Goal: Information Seeking & Learning: Understand process/instructions

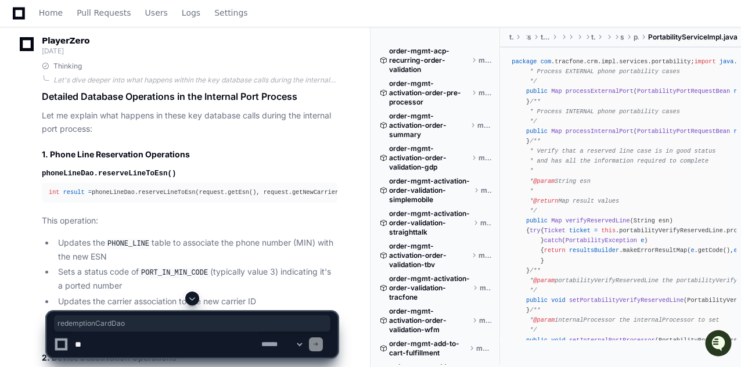
scroll to position [3081, 0]
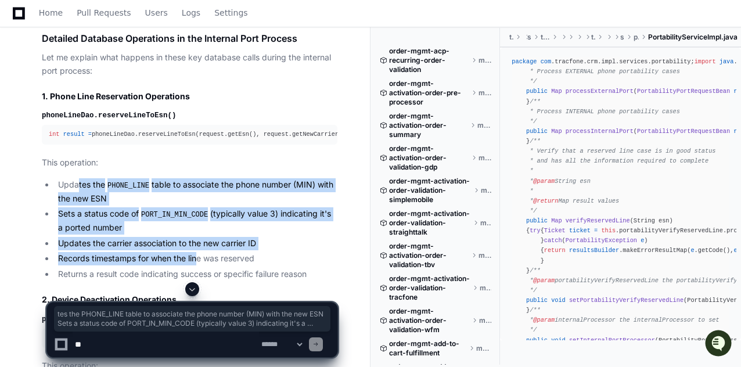
drag, startPoint x: 87, startPoint y: 157, endPoint x: 196, endPoint y: 233, distance: 133.0
click at [196, 233] on ul "Updates the PHONE_LINE table to associate the phone number (MIN) with the new E…" at bounding box center [190, 229] width 296 height 103
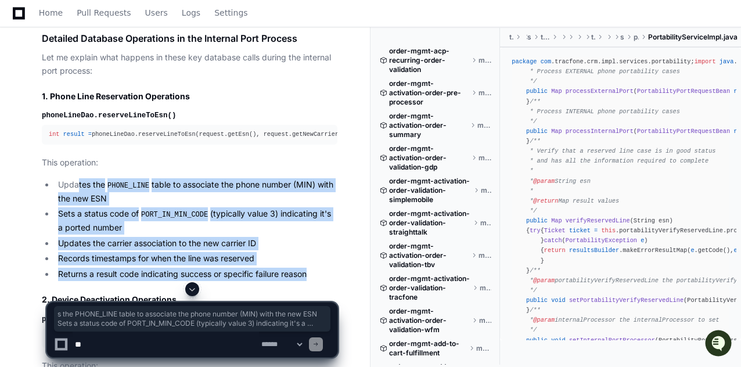
drag, startPoint x: 311, startPoint y: 244, endPoint x: 77, endPoint y: 153, distance: 251.9
click at [77, 178] on ul "Updates the PHONE_LINE table to associate the phone number (MIN) with the new E…" at bounding box center [190, 229] width 296 height 103
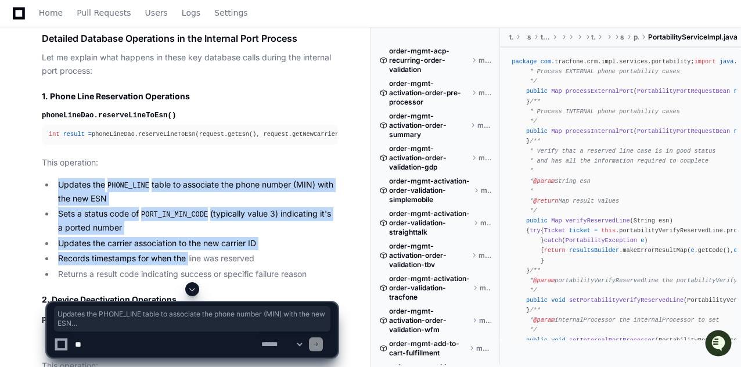
drag, startPoint x: 57, startPoint y: 152, endPoint x: 189, endPoint y: 229, distance: 153.1
click at [189, 229] on ul "Updates the PHONE_LINE table to associate the phone number (MIN) with the new E…" at bounding box center [190, 229] width 296 height 103
click at [60, 178] on li "Updates the PHONE_LINE table to associate the phone number (MIN) with the new E…" at bounding box center [196, 191] width 283 height 27
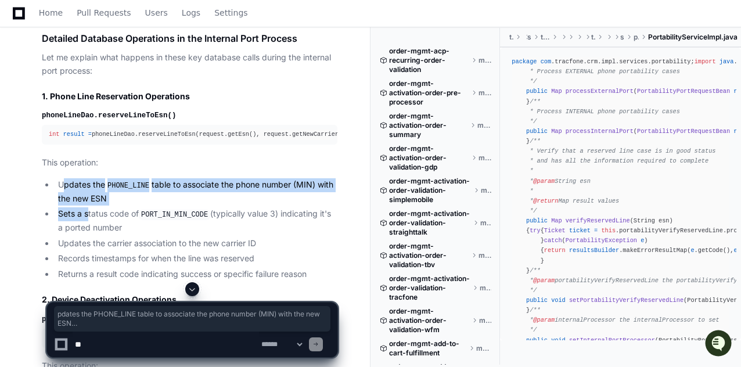
drag, startPoint x: 66, startPoint y: 156, endPoint x: 88, endPoint y: 189, distance: 39.8
click at [88, 189] on ul "Updates the PHONE_LINE table to associate the phone number (MIN) with the new E…" at bounding box center [190, 229] width 296 height 103
click at [84, 178] on li "Updates the PHONE_LINE table to associate the phone number (MIN) with the new E…" at bounding box center [196, 191] width 283 height 27
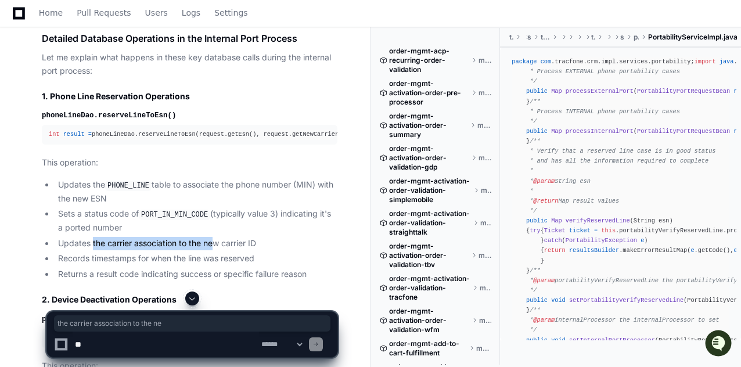
drag, startPoint x: 93, startPoint y: 211, endPoint x: 217, endPoint y: 216, distance: 124.3
click at [217, 237] on li "Updates the carrier association to the new carrier ID" at bounding box center [196, 243] width 283 height 13
click at [238, 237] on li "Updates the carrier association to the new carrier ID" at bounding box center [196, 243] width 283 height 13
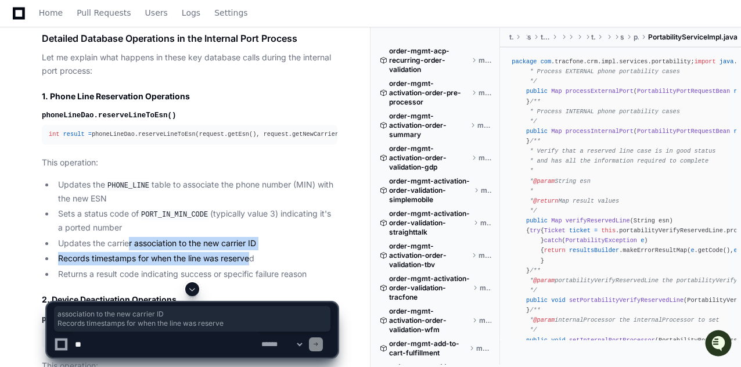
drag, startPoint x: 250, startPoint y: 218, endPoint x: 131, endPoint y: 211, distance: 119.2
click at [131, 211] on ul "Updates the PHONE_LINE table to associate the phone number (MIN) with the new E…" at bounding box center [190, 229] width 296 height 103
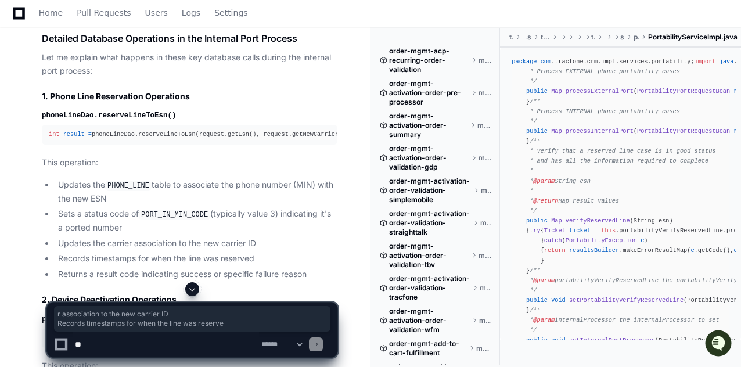
click at [79, 237] on li "Updates the carrier association to the new carrier ID" at bounding box center [196, 243] width 283 height 13
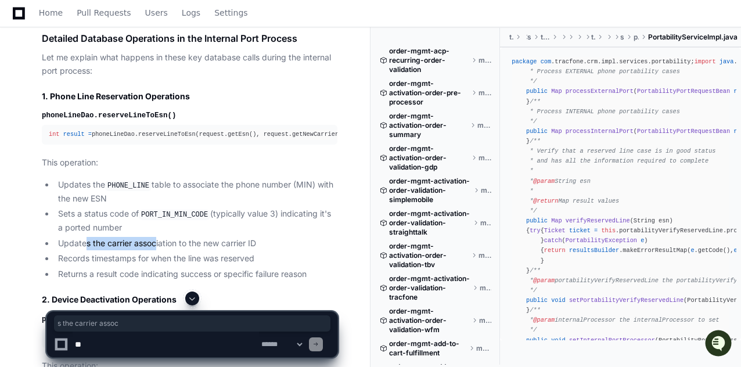
drag, startPoint x: 87, startPoint y: 213, endPoint x: 158, endPoint y: 214, distance: 70.9
click at [158, 237] on li "Updates the carrier association to the new carrier ID" at bounding box center [196, 243] width 283 height 13
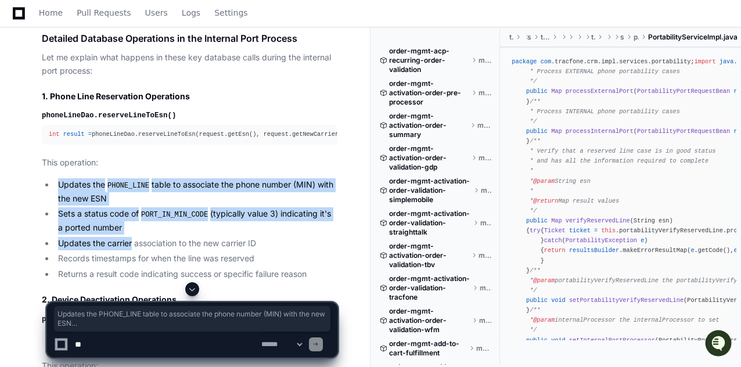
drag, startPoint x: 58, startPoint y: 155, endPoint x: 131, endPoint y: 206, distance: 89.2
click at [131, 206] on ul "Updates the PHONE_LINE table to associate the phone number (MIN) with the new E…" at bounding box center [190, 229] width 296 height 103
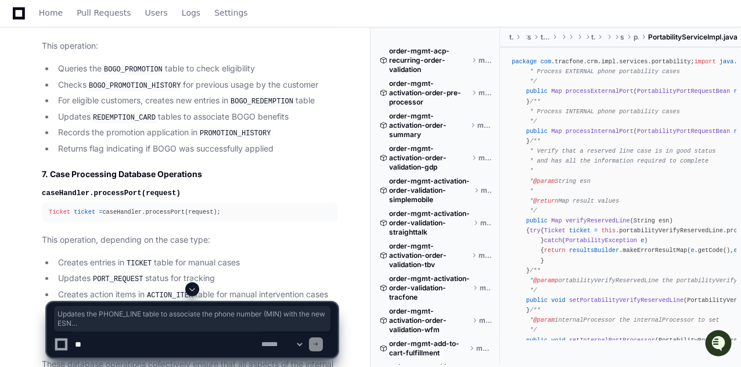
scroll to position [4358, 0]
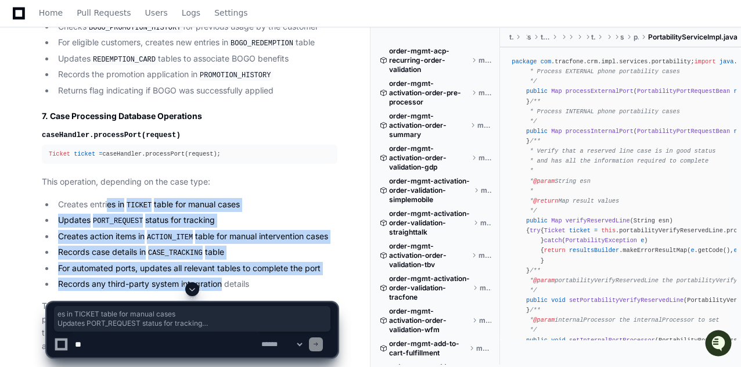
drag, startPoint x: 107, startPoint y: 159, endPoint x: 220, endPoint y: 232, distance: 134.8
click at [220, 232] on ul "Creates entries in TICKET table for manual cases Updates PORT_REQUEST status fo…" at bounding box center [190, 244] width 296 height 93
click at [109, 198] on ul "Creates entries in TICKET table for manual cases Updates PORT_REQUEST status fo…" at bounding box center [190, 244] width 296 height 93
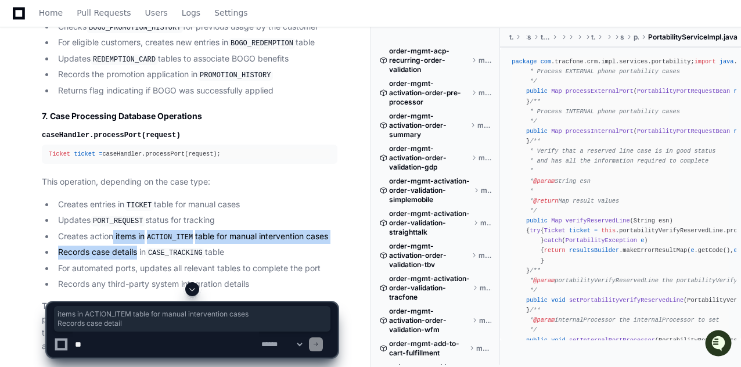
drag, startPoint x: 113, startPoint y: 192, endPoint x: 137, endPoint y: 208, distance: 29.0
click at [137, 208] on ul "Creates entries in TICKET table for manual cases Updates PORT_REQUEST status fo…" at bounding box center [190, 244] width 296 height 93
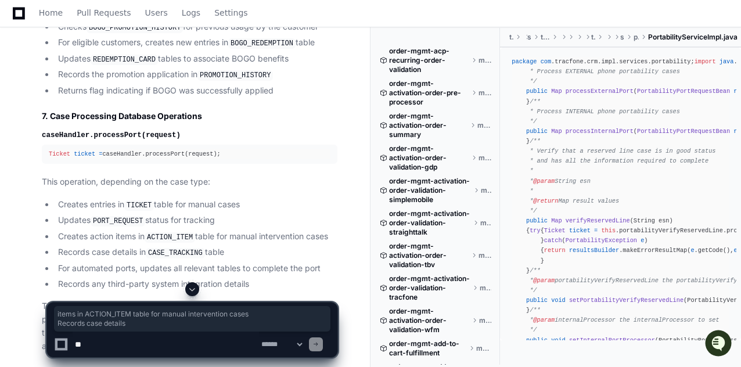
click at [163, 262] on li "For automated ports, updates all relevant tables to complete the port" at bounding box center [196, 268] width 283 height 13
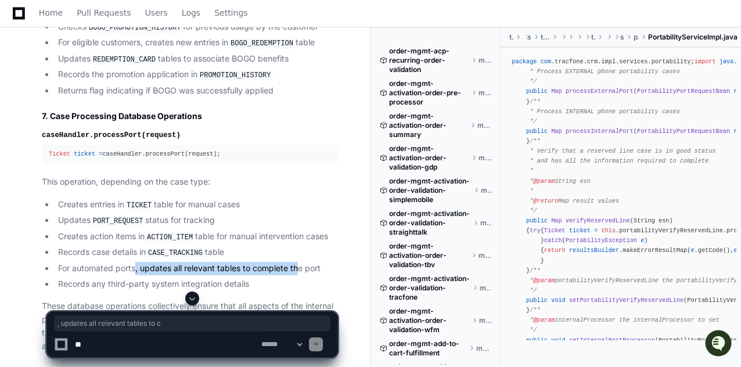
drag, startPoint x: 136, startPoint y: 220, endPoint x: 297, endPoint y: 225, distance: 160.9
click at [297, 262] on li "For automated ports, updates all relevant tables to complete the port" at bounding box center [196, 268] width 283 height 13
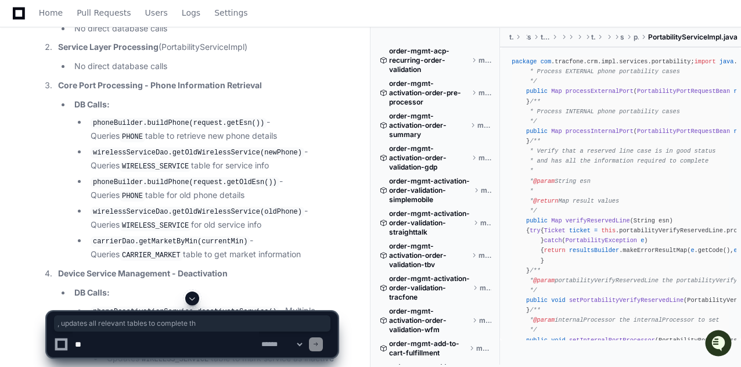
scroll to position [8829, 0]
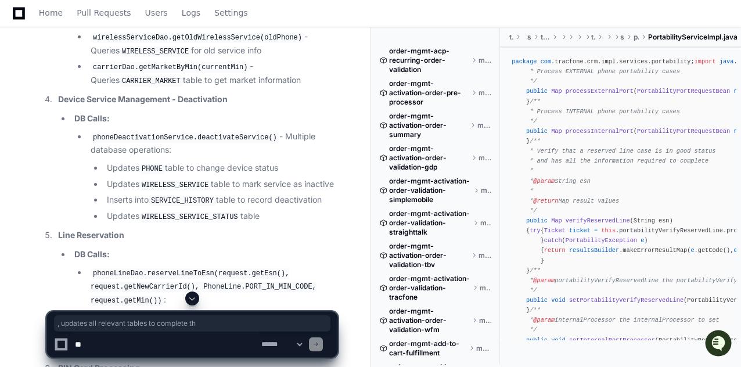
click at [220, 143] on code "phoneDeactivationService.deactivateService()" at bounding box center [185, 137] width 189 height 10
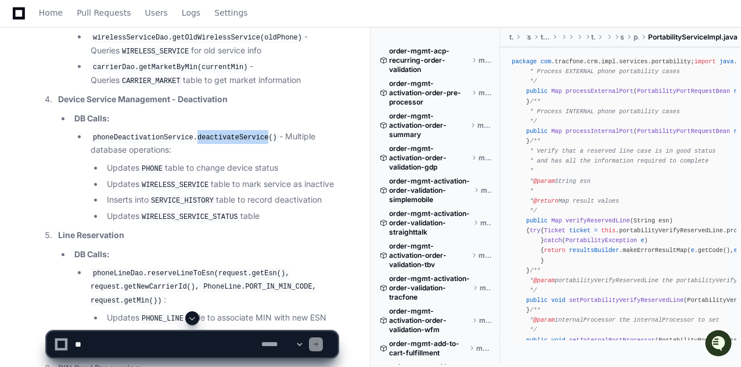
click at [220, 143] on code "phoneDeactivationService.deactivateService()" at bounding box center [185, 137] width 189 height 10
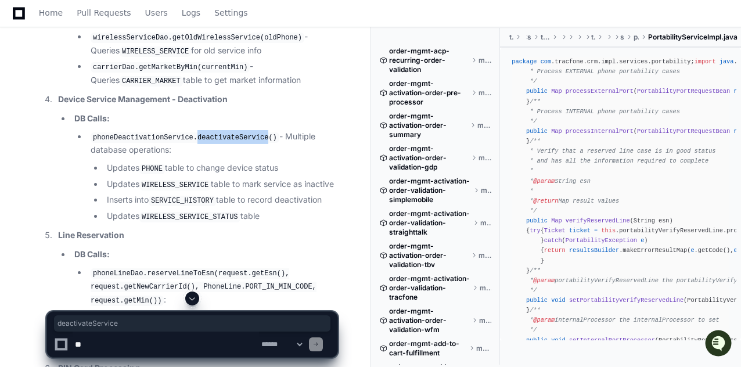
copy code "deactivateService"
click at [159, 143] on code "phoneDeactivationService.deactivateService()" at bounding box center [185, 137] width 189 height 10
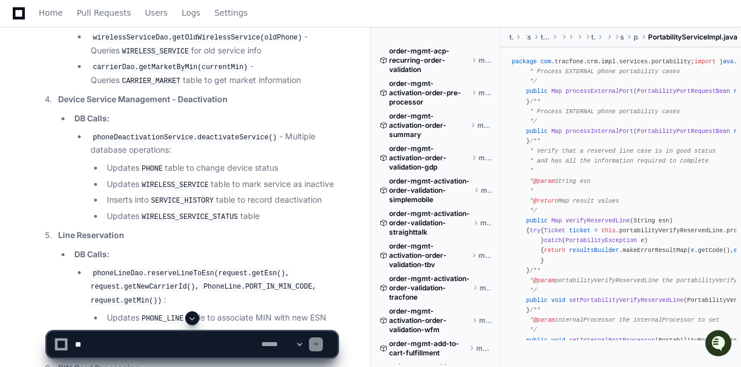
click at [219, 143] on code "phoneDeactivationService.deactivateService()" at bounding box center [185, 137] width 189 height 10
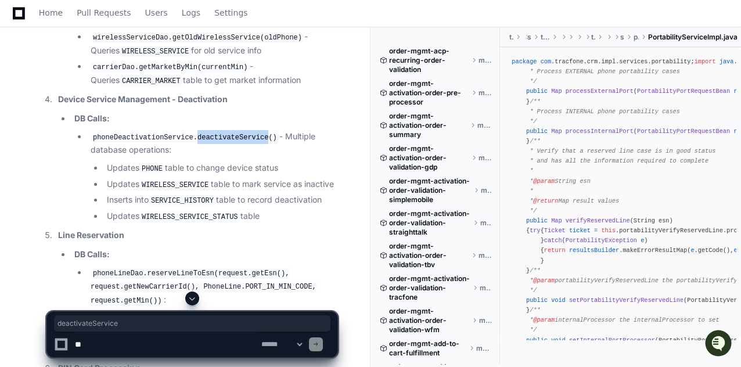
copy code "deactivateService"
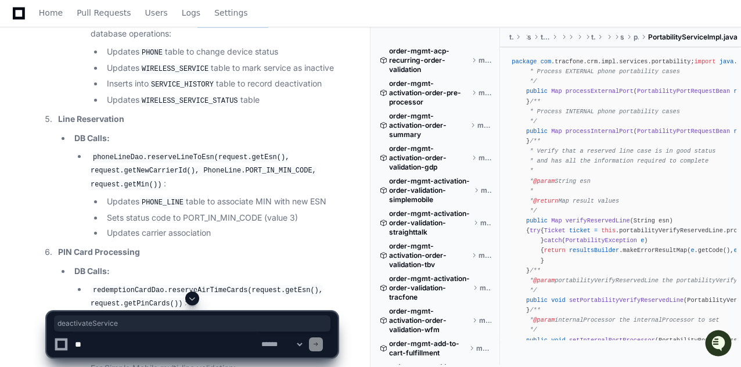
scroll to position [9003, 0]
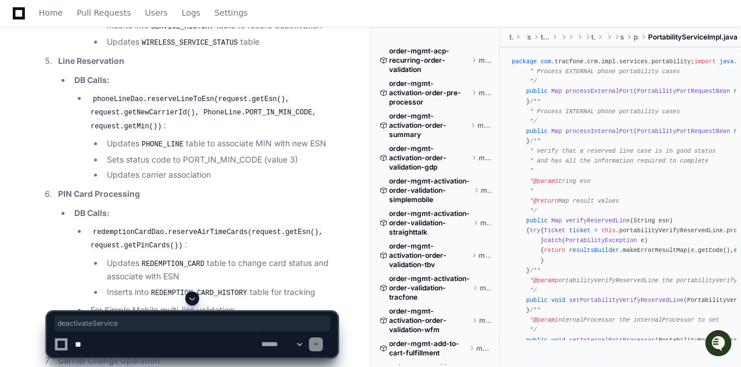
click at [252, 128] on code "phoneLineDao.reserveLineToEsn(request.getEsn(), request.getNewCarrierId(), Phon…" at bounding box center [204, 113] width 226 height 38
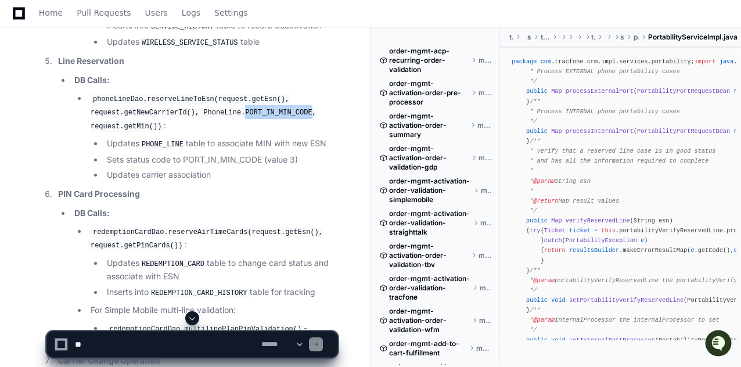
click at [252, 128] on code "phoneLineDao.reserveLineToEsn(request.getEsn(), request.getNewCarrierId(), Phon…" at bounding box center [204, 113] width 226 height 38
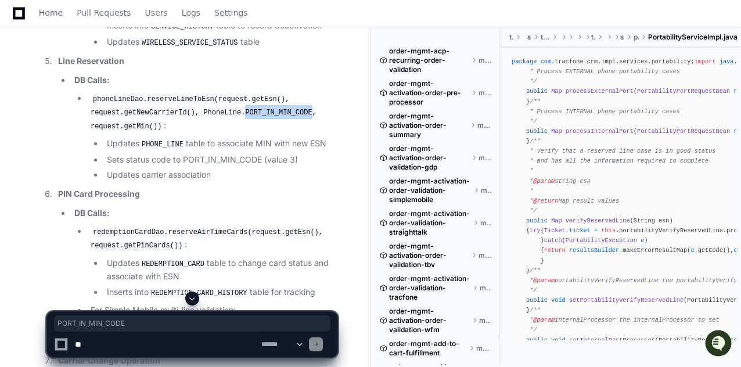
click at [187, 124] on code "phoneLineDao.reserveLineToEsn(request.getEsn(), request.getNewCarrierId(), Phon…" at bounding box center [204, 113] width 226 height 38
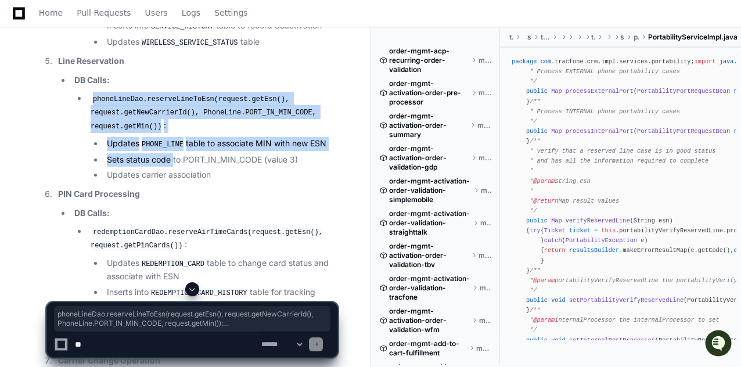
drag, startPoint x: 91, startPoint y: 113, endPoint x: 179, endPoint y: 173, distance: 106.1
click at [174, 170] on li "phoneLineDao.reserveLineToEsn(request.getEsn(), request.getNewCarrierId(), Phon…" at bounding box center [212, 137] width 250 height 91
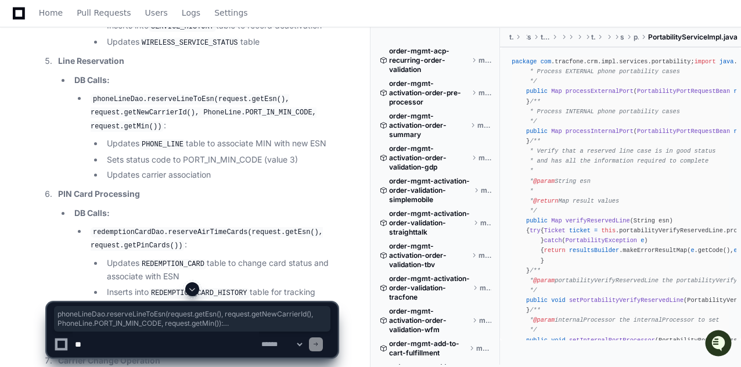
click at [195, 182] on li "Updates carrier association" at bounding box center [220, 174] width 234 height 13
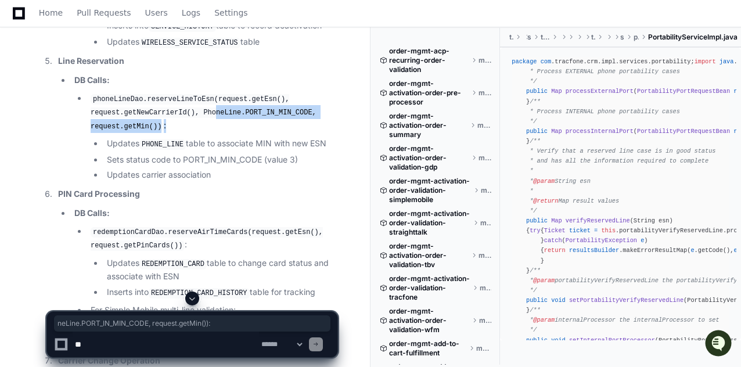
drag, startPoint x: 206, startPoint y: 123, endPoint x: 274, endPoint y: 132, distance: 69.1
click at [273, 132] on li "phoneLineDao.reserveLineToEsn(request.getEsn(), request.getNewCarrierId(), Phon…" at bounding box center [212, 137] width 250 height 91
click at [274, 128] on code "phoneLineDao.reserveLineToEsn(request.getEsn(), request.getNewCarrierId(), Phon…" at bounding box center [204, 113] width 226 height 38
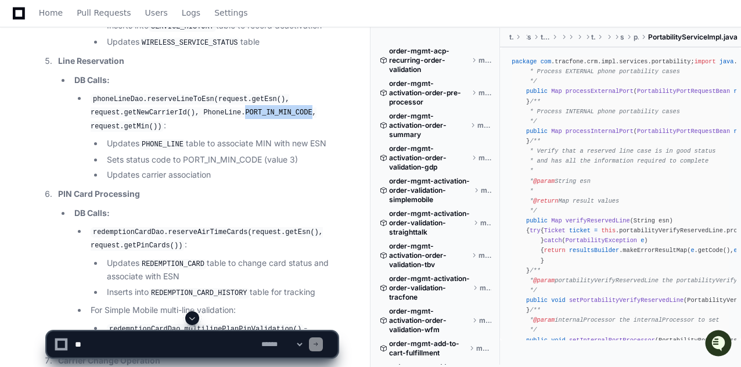
click at [274, 128] on code "phoneLineDao.reserveLineToEsn(request.getEsn(), request.getNewCarrierId(), Phon…" at bounding box center [204, 113] width 226 height 38
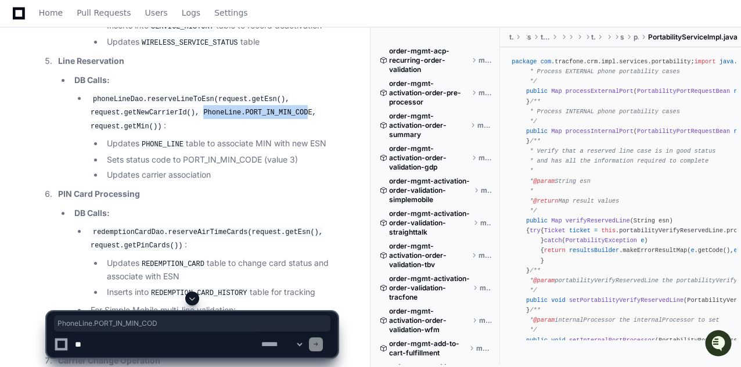
drag, startPoint x: 194, startPoint y: 125, endPoint x: 290, endPoint y: 128, distance: 96.5
click at [290, 128] on code "phoneLineDao.reserveLineToEsn(request.getEsn(), request.getNewCarrierId(), Phon…" at bounding box center [204, 113] width 226 height 38
click at [201, 116] on code "phoneLineDao.reserveLineToEsn(request.getEsn(), request.getNewCarrierId(), Phon…" at bounding box center [204, 113] width 226 height 38
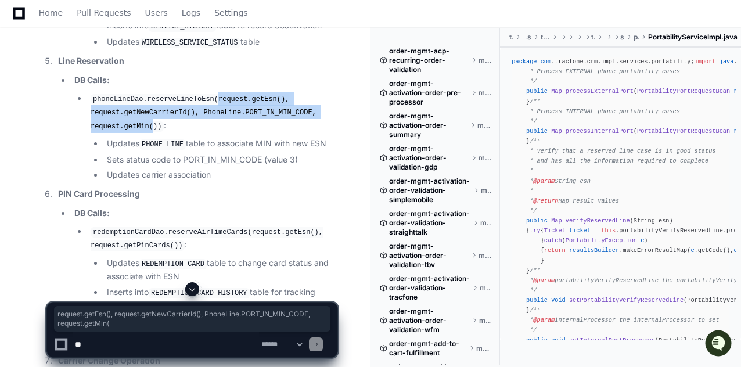
drag, startPoint x: 207, startPoint y: 113, endPoint x: 149, endPoint y: 137, distance: 62.8
click at [149, 132] on code "phoneLineDao.reserveLineToEsn(request.getEsn(), request.getNewCarrierId(), Phon…" at bounding box center [204, 113] width 226 height 38
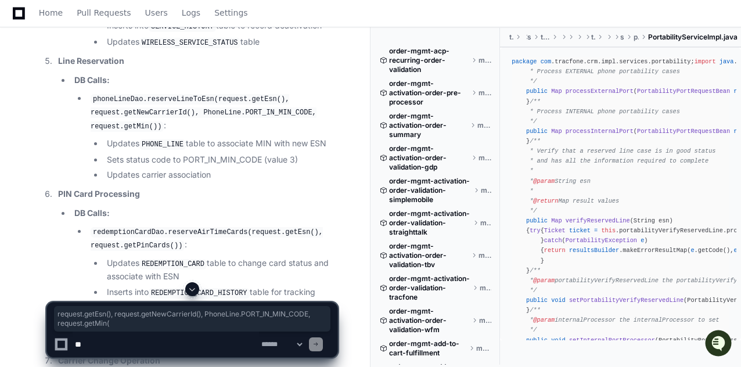
click at [160, 136] on li "phoneLineDao.reserveLineToEsn(request.getEsn(), request.getNewCarrierId(), Phon…" at bounding box center [212, 137] width 250 height 91
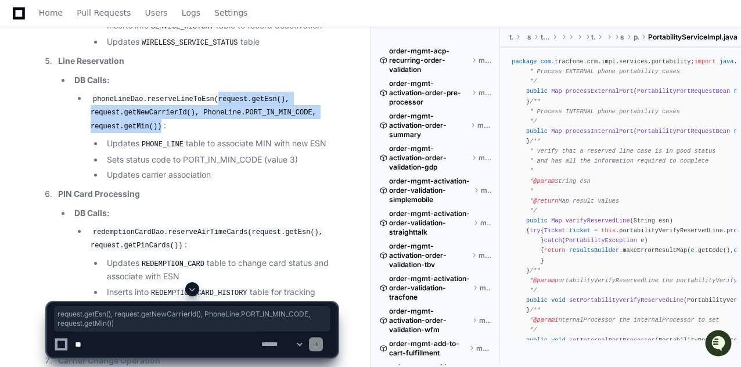
drag, startPoint x: 154, startPoint y: 138, endPoint x: 209, endPoint y: 113, distance: 59.8
click at [209, 113] on code "phoneLineDao.reserveLineToEsn(request.getEsn(), request.getNewCarrierId(), Phon…" at bounding box center [204, 113] width 226 height 38
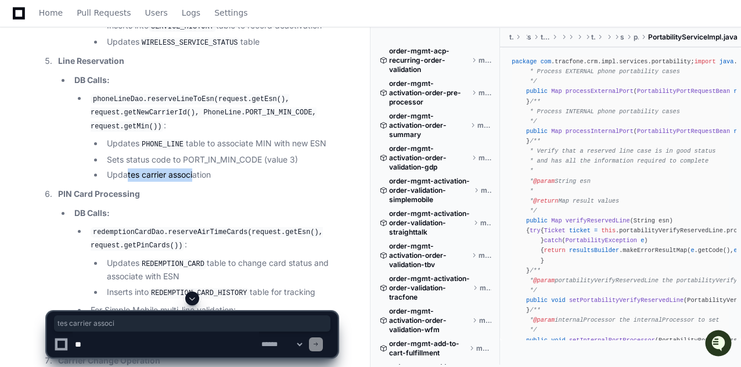
drag, startPoint x: 128, startPoint y: 185, endPoint x: 195, endPoint y: 188, distance: 66.8
click at [195, 182] on li "Updates carrier association" at bounding box center [220, 174] width 234 height 13
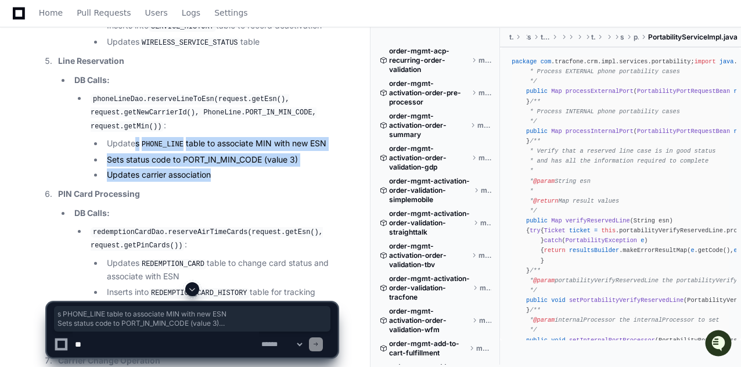
drag, startPoint x: 217, startPoint y: 188, endPoint x: 134, endPoint y: 145, distance: 93.2
click at [134, 145] on li "phoneLineDao.reserveLineToEsn(request.getEsn(), request.getNewCarrierId(), Phon…" at bounding box center [212, 137] width 250 height 91
click at [184, 167] on li "Sets status code to PORT_IN_MIN_CODE (value 3)" at bounding box center [220, 159] width 234 height 13
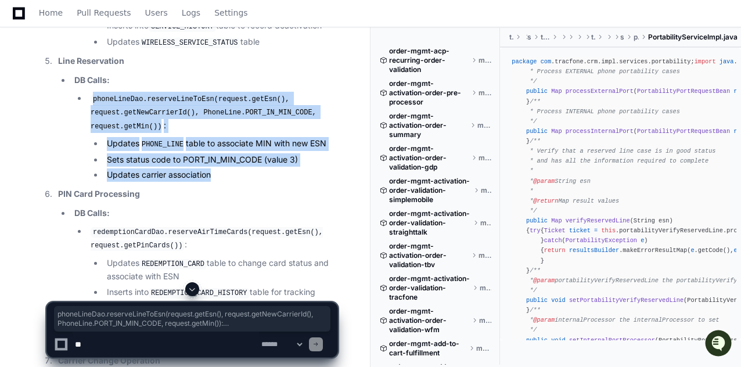
drag, startPoint x: 215, startPoint y: 186, endPoint x: 89, endPoint y: 109, distance: 147.6
click at [89, 109] on li "phoneLineDao.reserveLineToEsn(request.getEsn(), request.getNewCarrierId(), Phon…" at bounding box center [212, 137] width 250 height 91
click at [165, 116] on code "phoneLineDao.reserveLineToEsn(request.getEsn(), request.getNewCarrierId(), Phon…" at bounding box center [204, 113] width 226 height 38
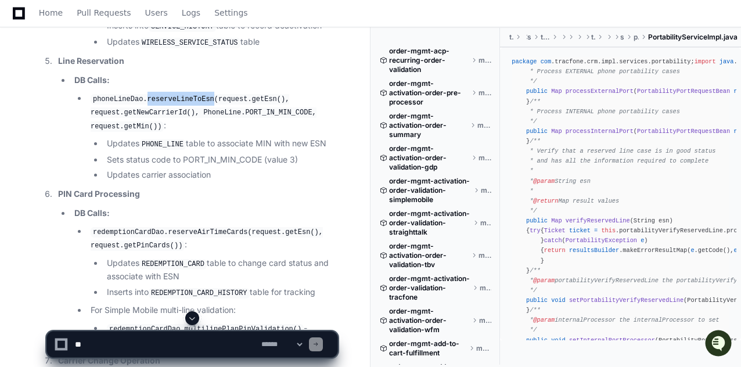
click at [165, 116] on code "phoneLineDao.reserveLineToEsn(request.getEsn(), request.getNewCarrierId(), Phon…" at bounding box center [204, 113] width 226 height 38
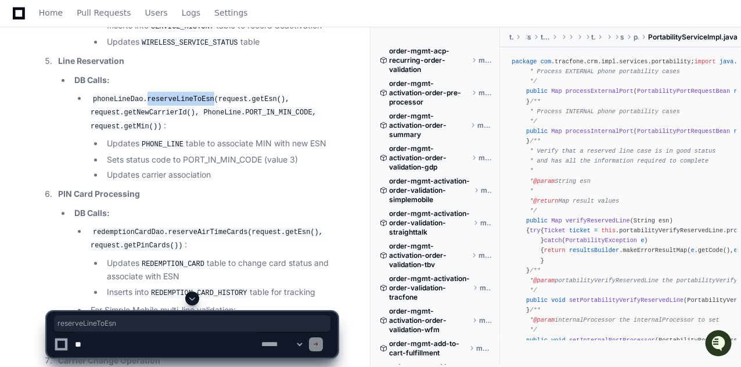
click at [160, 117] on code "phoneLineDao.reserveLineToEsn(request.getEsn(), request.getNewCarrierId(), Phon…" at bounding box center [204, 113] width 226 height 38
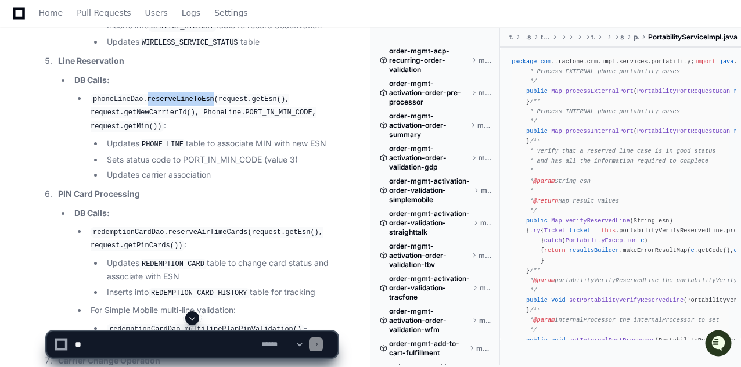
click at [160, 117] on code "phoneLineDao.reserveLineToEsn(request.getEsn(), request.getNewCarrierId(), Phon…" at bounding box center [204, 113] width 226 height 38
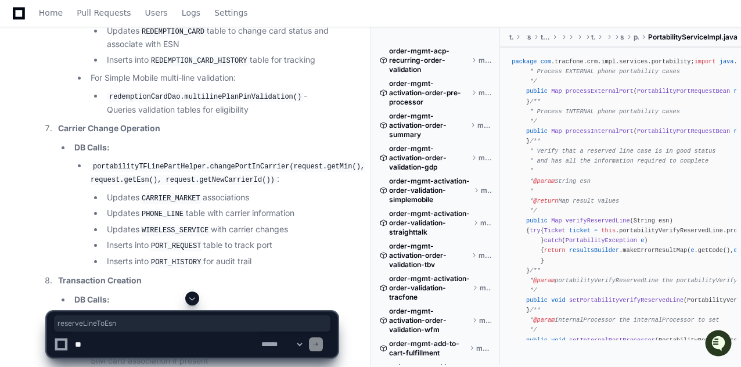
scroll to position [9294, 0]
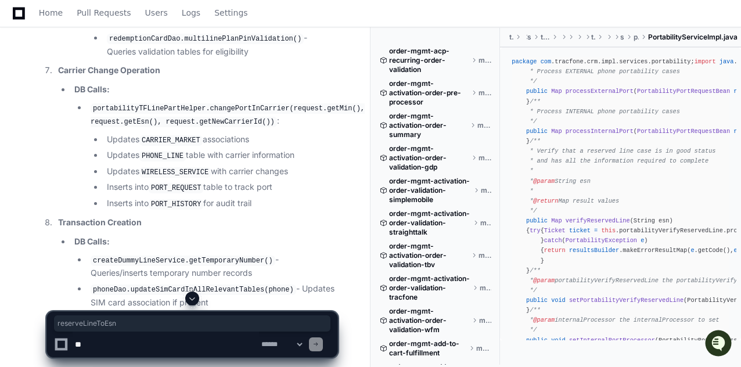
click at [223, 120] on code "portabilityTFLinePartHelper.changePortInCarrier(request.getMin(), request.getEs…" at bounding box center [228, 115] width 274 height 24
copy code "changePortInCarrier"
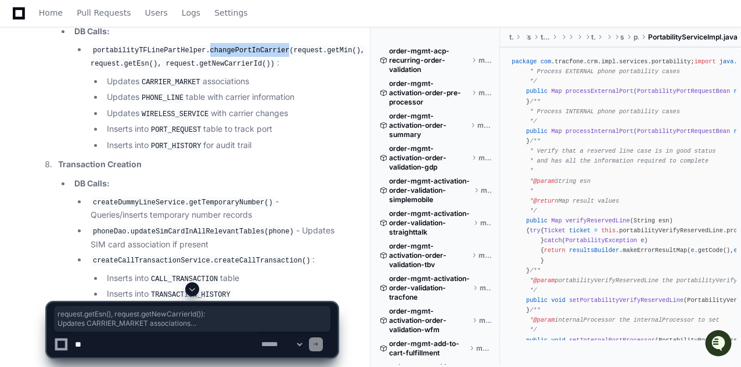
drag, startPoint x: 253, startPoint y: 152, endPoint x: 78, endPoint y: 66, distance: 194.5
click at [78, 66] on ul "portabilityTFLinePartHelper.changePortInCarrier(request.getMin(), request.getEs…" at bounding box center [205, 98] width 263 height 110
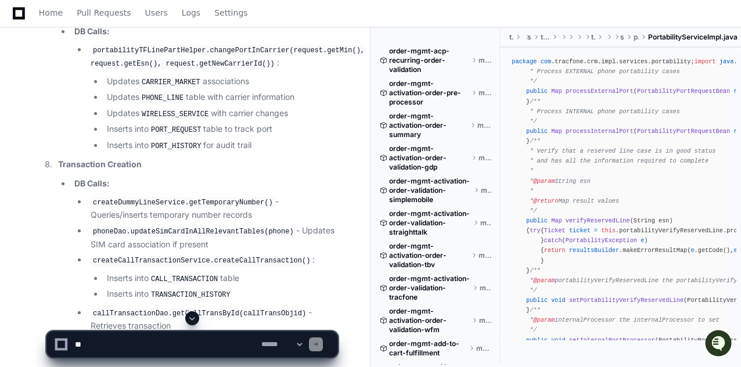
click at [93, 61] on code "portabilityTFLinePartHelper.changePortInCarrier(request.getMin(), request.getEs…" at bounding box center [228, 57] width 274 height 24
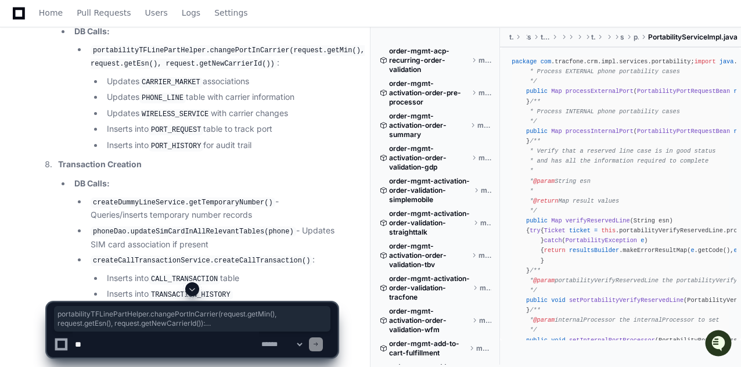
drag, startPoint x: 93, startPoint y: 61, endPoint x: 258, endPoint y: 159, distance: 191.6
click at [258, 153] on li "portabilityTFLinePartHelper.changePortInCarrier(request.getMin(), request.getEs…" at bounding box center [212, 98] width 250 height 110
click at [260, 153] on li "Inserts into PORT_HISTORY for audit trail" at bounding box center [220, 146] width 234 height 14
drag, startPoint x: 257, startPoint y: 153, endPoint x: 87, endPoint y: 66, distance: 191.4
click at [87, 66] on li "portabilityTFLinePartHelper.changePortInCarrier(request.getMin(), request.getEs…" at bounding box center [212, 98] width 250 height 110
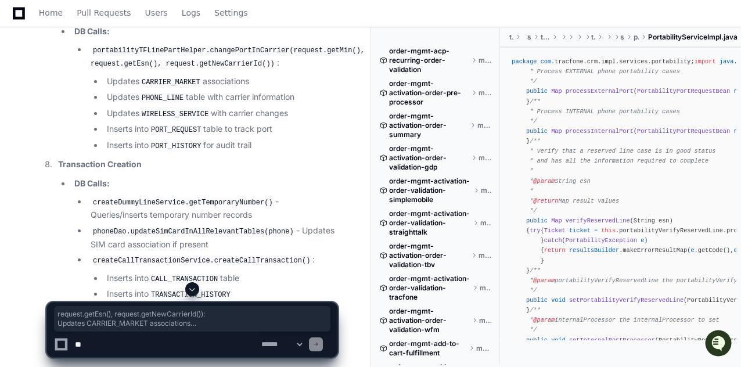
click at [276, 151] on li "Inserts into PORT_HISTORY for audit trail" at bounding box center [220, 146] width 234 height 14
drag, startPoint x: 255, startPoint y: 153, endPoint x: 93, endPoint y: 88, distance: 174.2
click at [93, 88] on ul "Updates CARRIER_MARKET associations Updates PHONE_LINE table with carrier infor…" at bounding box center [214, 114] width 247 height 78
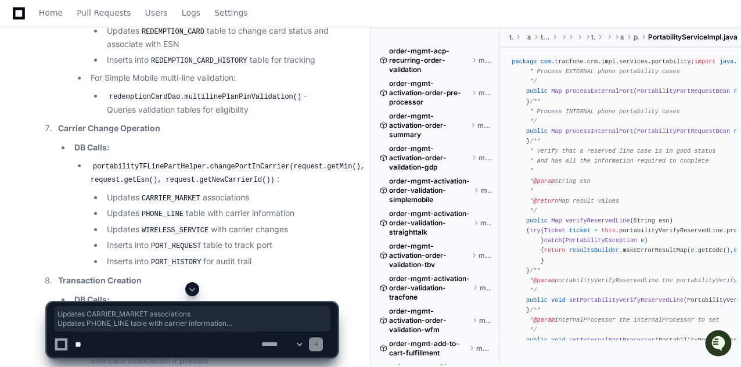
scroll to position [9178, 0]
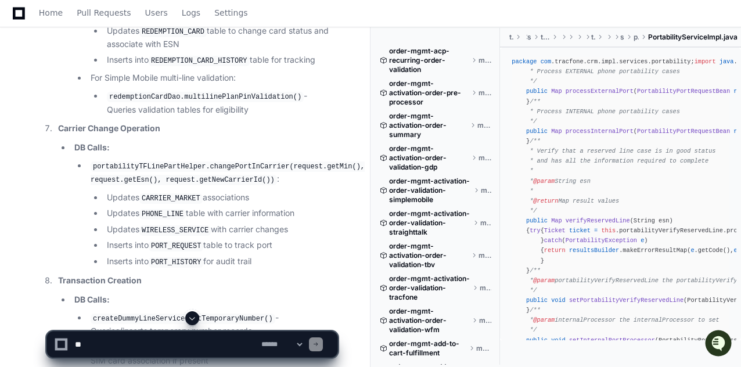
scroll to position [9294, 0]
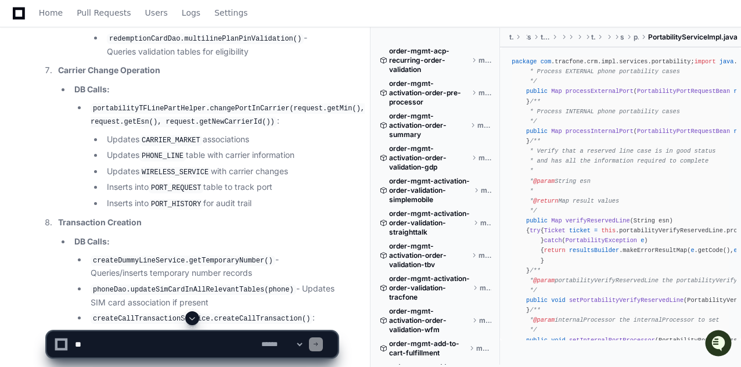
click at [163, 118] on code "portabilityTFLinePartHelper.changePortInCarrier(request.getMin(), request.getEs…" at bounding box center [228, 115] width 274 height 24
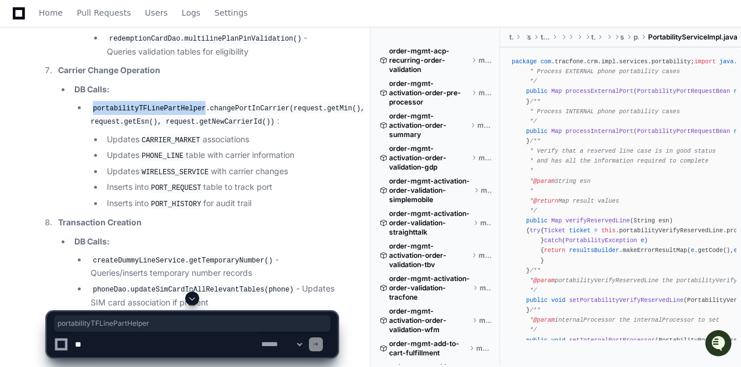
copy code "portabilityTFLinePartHelper"
click at [223, 118] on code "portabilityTFLinePartHelper.changePortInCarrier(request.getMin(), request.getEs…" at bounding box center [228, 115] width 274 height 24
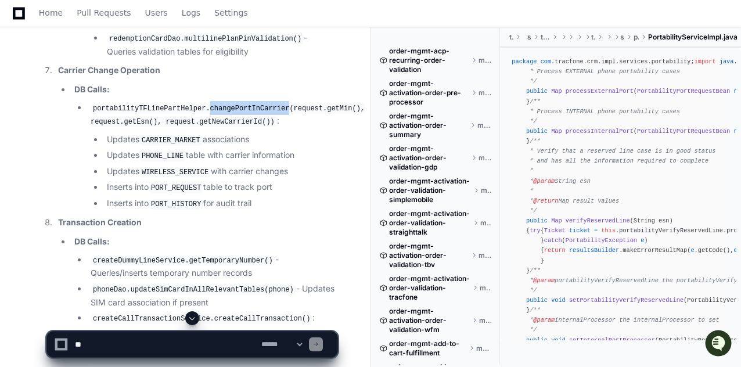
click at [223, 118] on code "portabilityTFLinePartHelper.changePortInCarrier(request.getMin(), request.getEs…" at bounding box center [228, 115] width 274 height 24
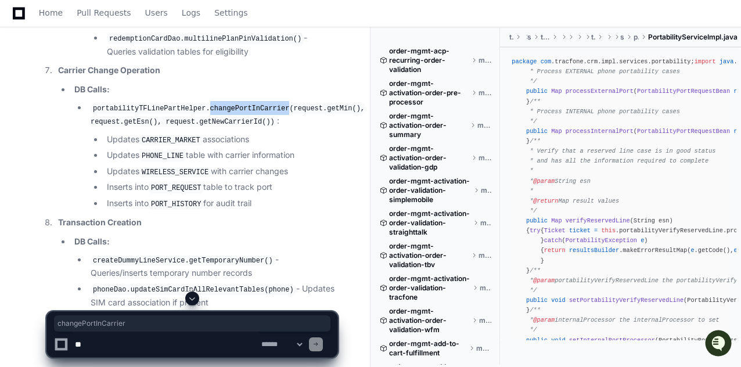
copy code "changePortInCarrier"
click at [225, 117] on code "portabilityTFLinePartHelper.changePortInCarrier(request.getMin(), request.getEs…" at bounding box center [228, 115] width 274 height 24
click at [150, 121] on code "portabilityTFLinePartHelper.changePortInCarrier(request.getMin(), request.getEs…" at bounding box center [228, 115] width 274 height 24
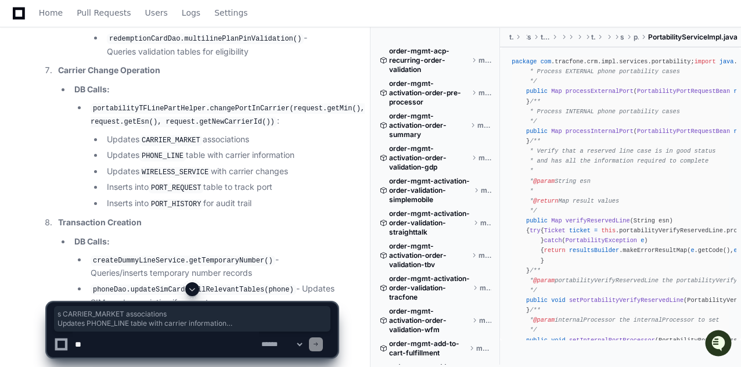
drag, startPoint x: 136, startPoint y: 153, endPoint x: 276, endPoint y: 198, distance: 147.1
click at [276, 198] on ul "Updates CARRIER_MARKET associations Updates PHONE_LINE table with carrier infor…" at bounding box center [214, 172] width 247 height 78
click at [103, 75] on strong "Carrier Change Operation" at bounding box center [109, 70] width 102 height 10
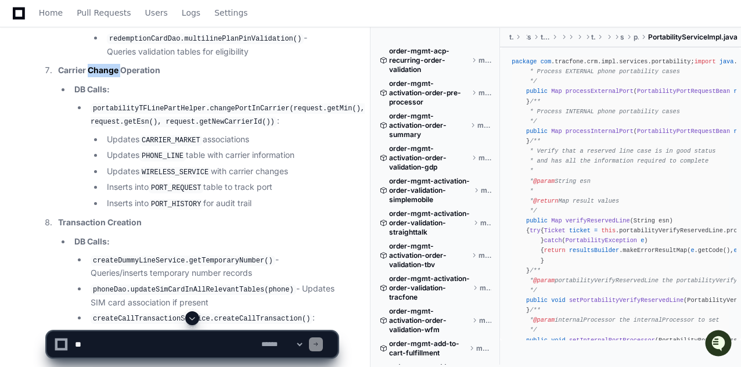
click at [103, 75] on strong "Carrier Change Operation" at bounding box center [109, 70] width 102 height 10
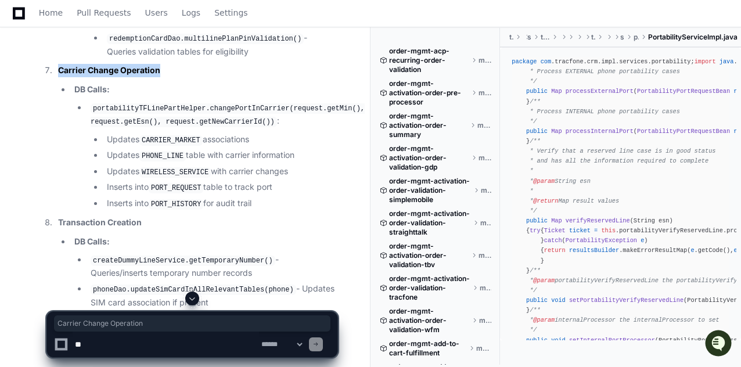
click at [103, 75] on strong "Carrier Change Operation" at bounding box center [109, 70] width 102 height 10
click at [114, 75] on strong "Carrier Change Operation" at bounding box center [109, 70] width 102 height 10
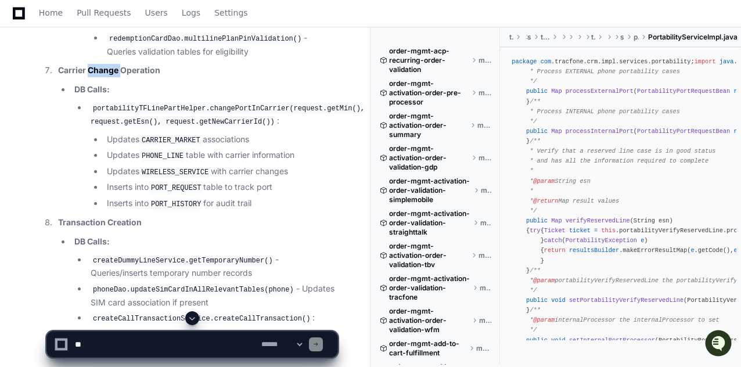
click at [114, 75] on strong "Carrier Change Operation" at bounding box center [109, 70] width 102 height 10
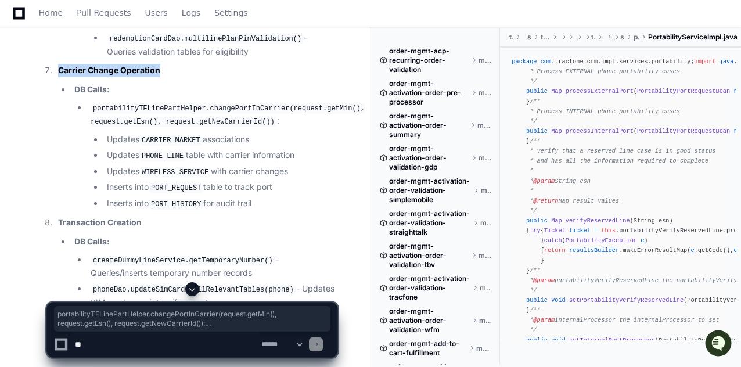
drag, startPoint x: 93, startPoint y: 117, endPoint x: 264, endPoint y: 210, distance: 194.1
click at [264, 210] on li "portabilityTFLinePartHelper.changePortInCarrier(request.getMin(), request.getEs…" at bounding box center [212, 156] width 250 height 110
copy li "portabilityTFLinePartHelper.changePortInCarrier(request.getMin(), request.getEs…"
click at [107, 147] on li "Updates CARRIER_MARKET associations" at bounding box center [220, 140] width 234 height 14
drag, startPoint x: 108, startPoint y: 166, endPoint x: 265, endPoint y: 209, distance: 162.6
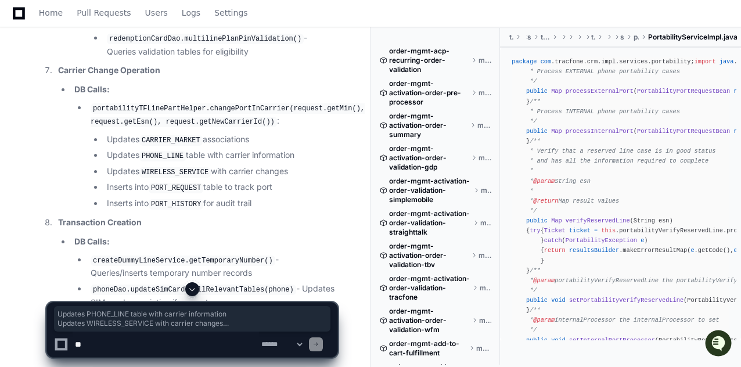
click at [265, 209] on ul "Updates CARRIER_MARKET associations Updates PHONE_LINE table with carrier infor…" at bounding box center [214, 172] width 247 height 78
click at [264, 209] on li "Inserts into PORT_HISTORY for audit trail" at bounding box center [220, 204] width 234 height 14
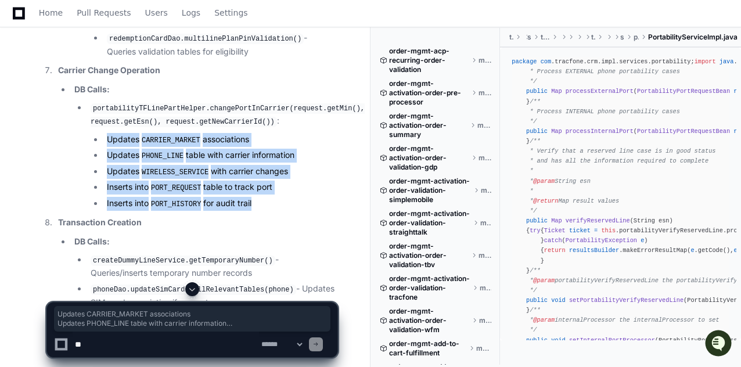
drag, startPoint x: 251, startPoint y: 210, endPoint x: 82, endPoint y: 147, distance: 180.4
click at [82, 147] on ul "portabilityTFLinePartHelper.changePortInCarrier(request.getMin(), request.getEs…" at bounding box center [205, 156] width 263 height 110
click at [105, 171] on ul "Updates CARRIER_MARKET associations Updates PHONE_LINE table with carrier infor…" at bounding box center [214, 172] width 247 height 78
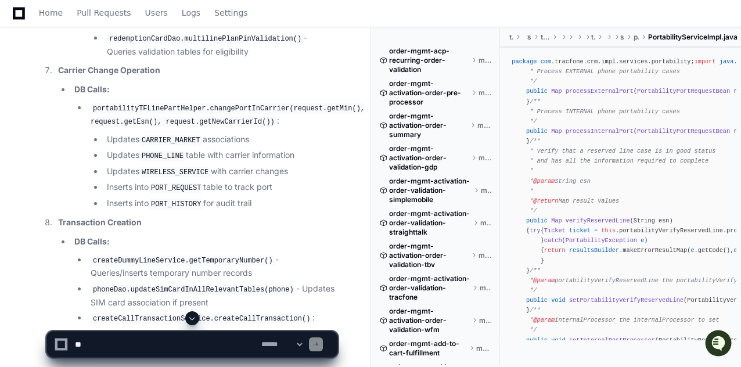
click at [232, 116] on code "portabilityTFLinePartHelper.changePortInCarrier(request.getMin(), request.getEs…" at bounding box center [228, 115] width 274 height 24
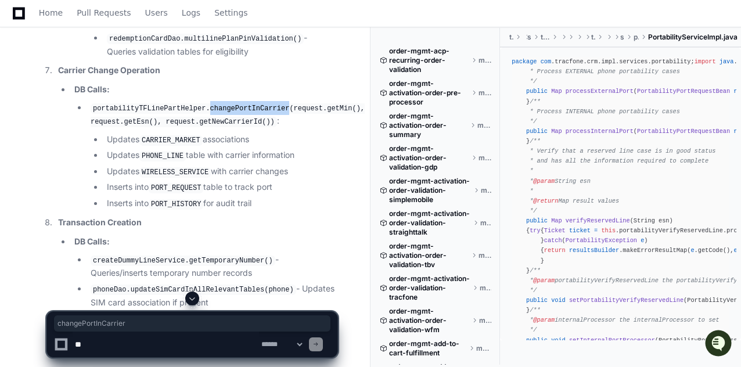
copy code "changePortInCarrier"
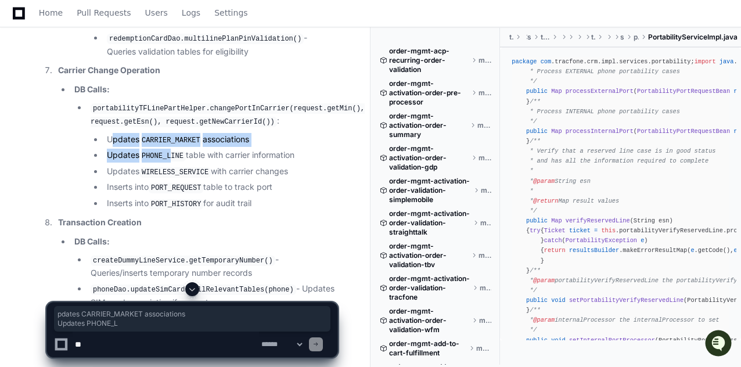
drag, startPoint x: 113, startPoint y: 149, endPoint x: 172, endPoint y: 165, distance: 61.3
click at [172, 165] on ul "Updates CARRIER_MARKET associations Updates PHONE_LINE table with carrier infor…" at bounding box center [214, 172] width 247 height 78
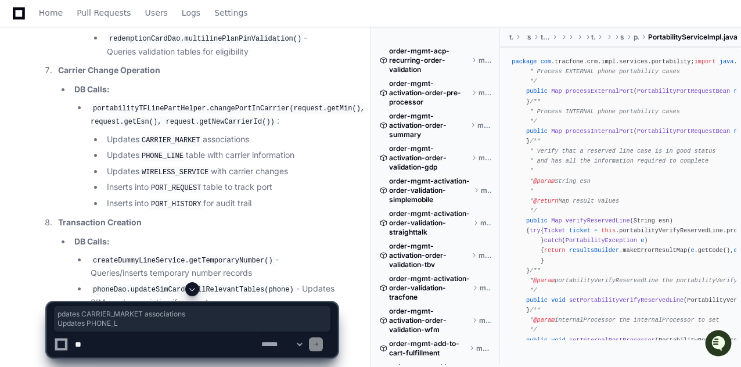
click at [201, 163] on li "Updates PHONE_LINE table with carrier information" at bounding box center [220, 156] width 234 height 14
drag, startPoint x: 286, startPoint y: 175, endPoint x: 128, endPoint y: 152, distance: 159.6
click at [128, 152] on ul "Updates CARRIER_MARKET associations Updates PHONE_LINE table with carrier infor…" at bounding box center [214, 172] width 247 height 78
click at [251, 189] on li "Inserts into PORT_REQUEST table to track port" at bounding box center [220, 188] width 234 height 14
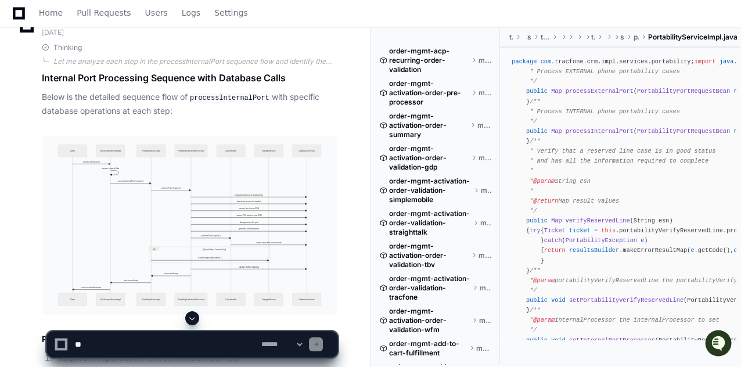
scroll to position [8539, 0]
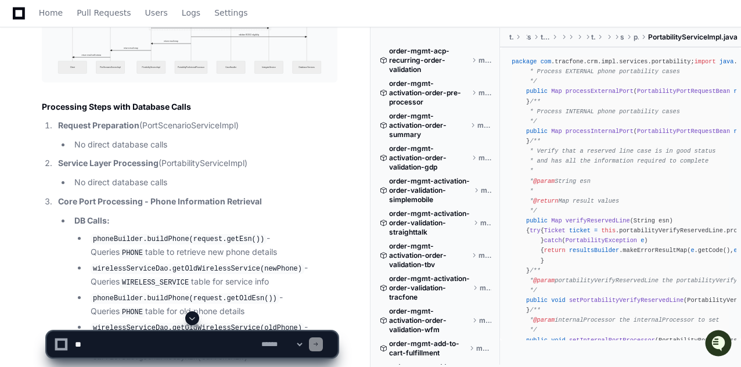
click at [182, 132] on p "Request Preparation (PortScenarioServiceImpl)" at bounding box center [197, 125] width 279 height 13
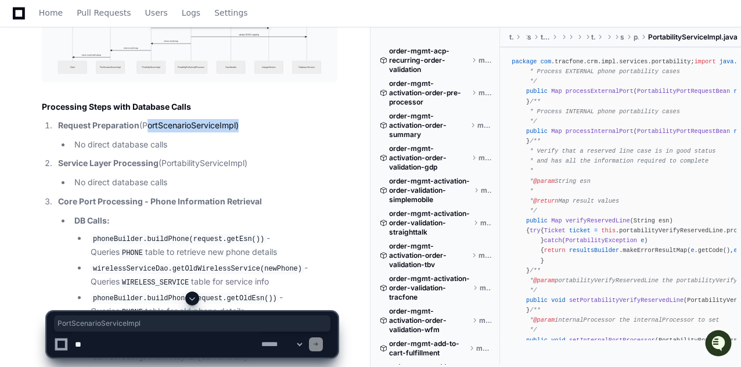
copy p "PortScenarioServiceImpl"
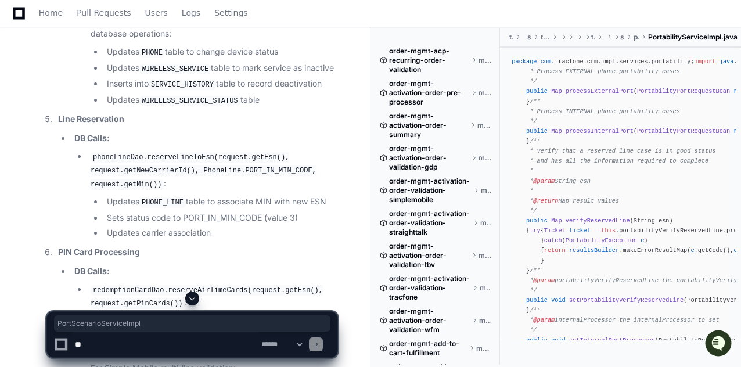
scroll to position [9003, 0]
